Goal: Information Seeking & Learning: Learn about a topic

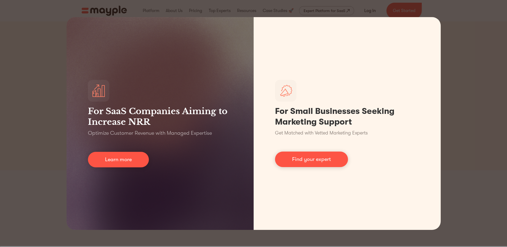
click at [456, 52] on div "For SaaS Companies Aiming to Increase NRR Optimize Customer Revenue with Manage…" at bounding box center [253, 123] width 507 height 247
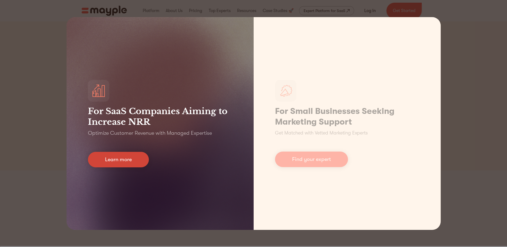
click at [123, 160] on link "Learn more" at bounding box center [118, 159] width 61 height 15
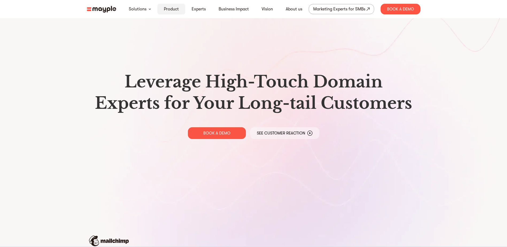
click at [166, 7] on link "Product" at bounding box center [171, 9] width 15 height 6
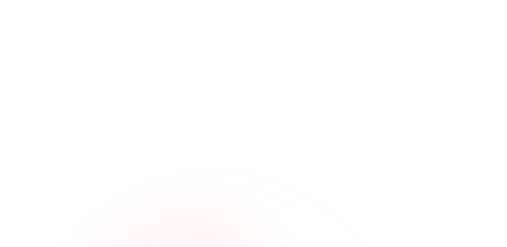
scroll to position [267, 0]
